Goal: Book appointment/travel/reservation

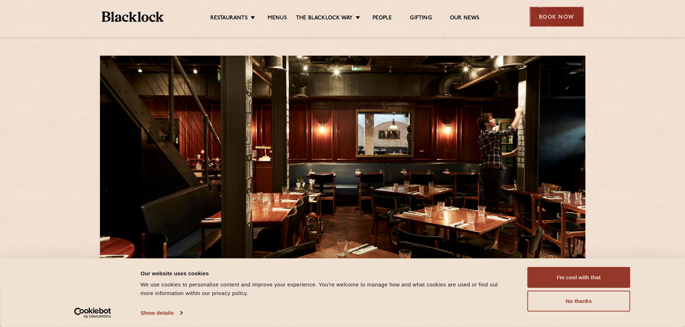
click at [558, 18] on div "Book Now" at bounding box center [556, 17] width 54 height 20
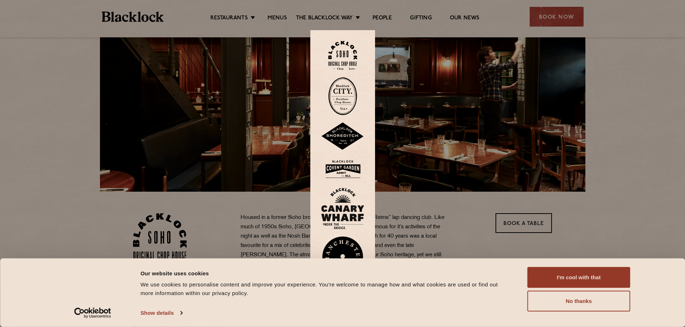
scroll to position [72, 0]
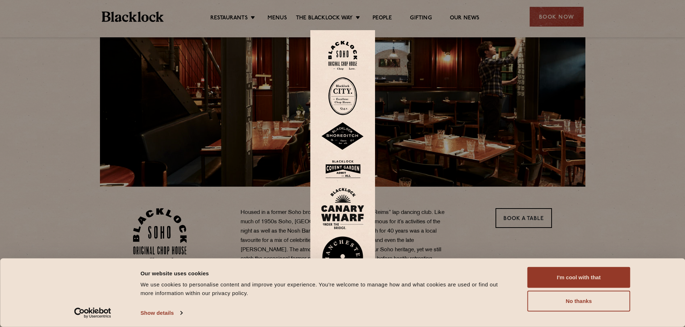
click at [349, 56] on img at bounding box center [342, 55] width 29 height 29
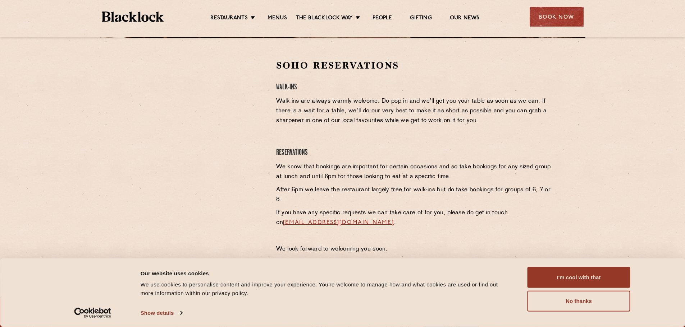
scroll to position [180, 0]
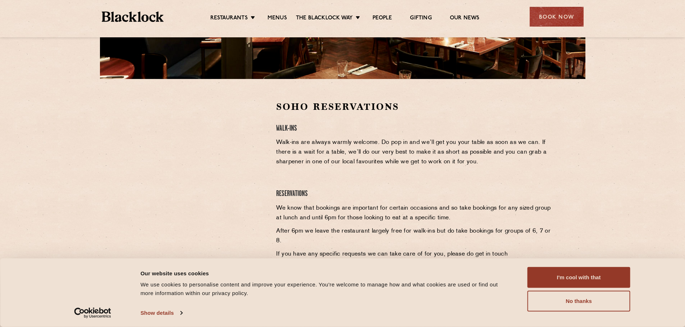
click at [125, 143] on div "Soho Reservations Walk-Ins Walk-ins are always warmly welcome. Do pop in and we…" at bounding box center [342, 200] width 437 height 199
